Goal: Task Accomplishment & Management: Complete application form

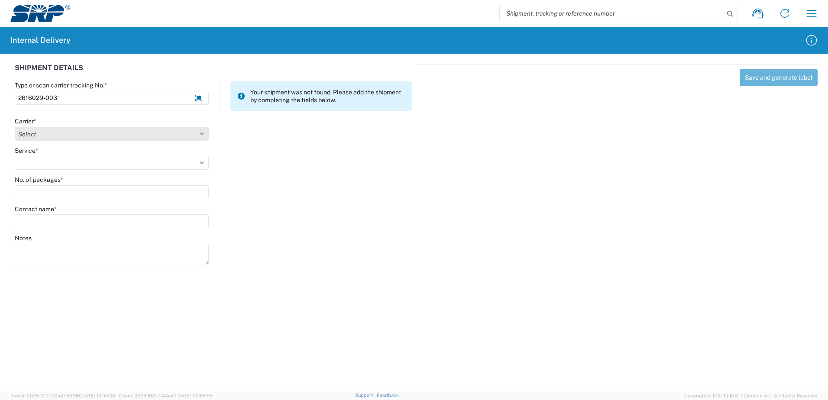
type input "2616029-003`"
click at [201, 134] on select "Select Amazon Logistics ATI Trucking BC Dimerco Logistics Empire Southwest FedE…" at bounding box center [112, 134] width 194 height 14
select select "18714"
click at [15, 127] on select "Select Amazon Logistics ATI Trucking BC Dimerco Logistics Empire Southwest FedE…" at bounding box center [112, 134] width 194 height 14
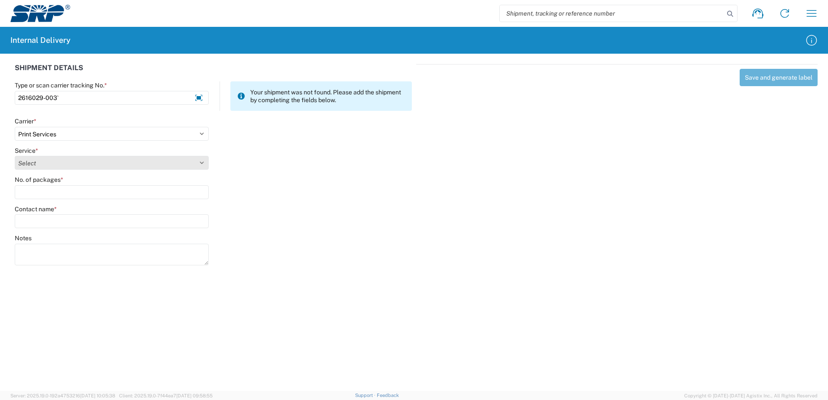
click at [200, 163] on select "Select Ground Inter-office" at bounding box center [112, 163] width 194 height 14
select select "35764"
click at [15, 156] on select "Select Ground Inter-office" at bounding box center [112, 163] width 194 height 14
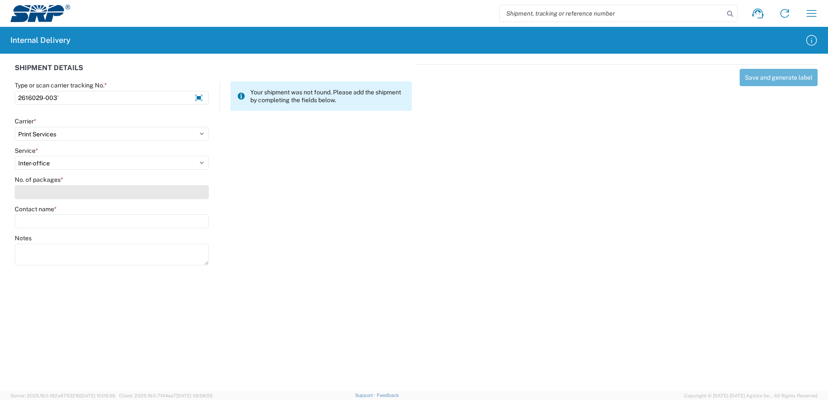
click at [193, 194] on input "No. of packages *" at bounding box center [112, 192] width 194 height 14
type input "1"
click at [191, 218] on input "Contact name *" at bounding box center [112, 221] width 194 height 14
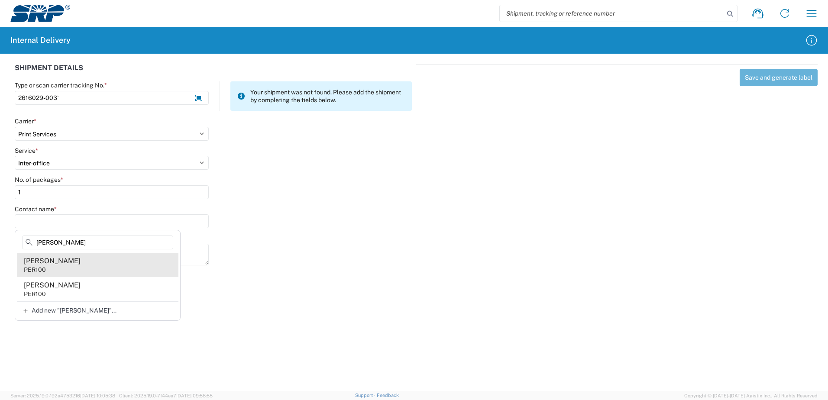
type input "[PERSON_NAME]"
click at [51, 262] on div "[PERSON_NAME]" at bounding box center [52, 262] width 57 height 10
type input "[PERSON_NAME]"
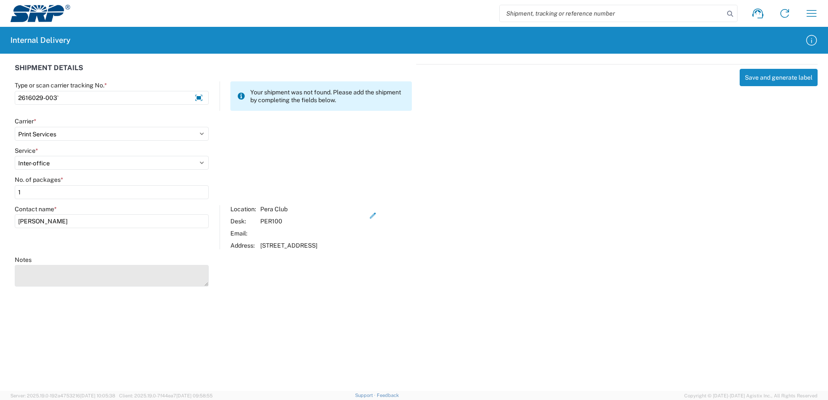
click at [52, 267] on textarea "Notes" at bounding box center [112, 276] width 194 height 22
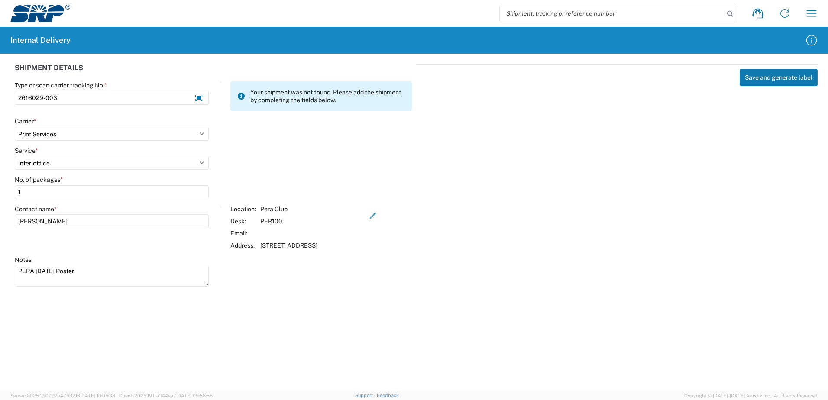
type textarea "PERA [DATE] Poster"
click at [770, 78] on button "Save and generate label" at bounding box center [779, 77] width 78 height 17
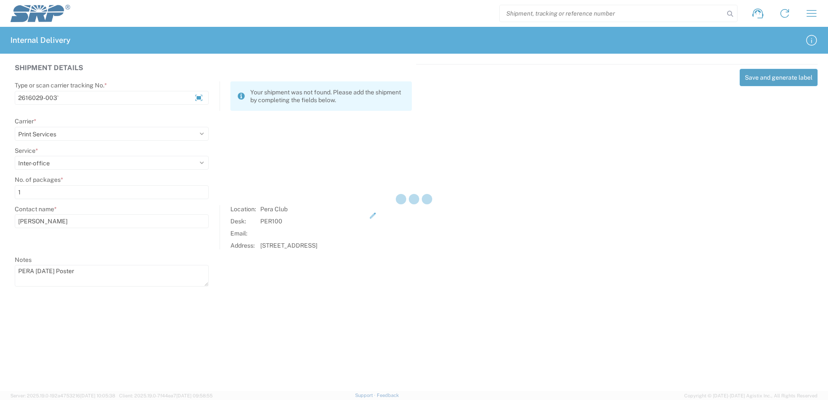
select select
